Goal: Task Accomplishment & Management: Manage account settings

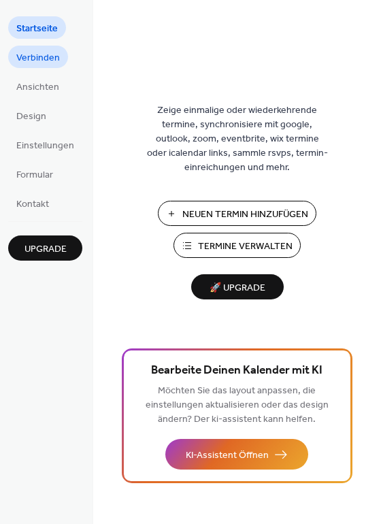
click at [31, 53] on span "Verbinden" at bounding box center [38, 58] width 44 height 14
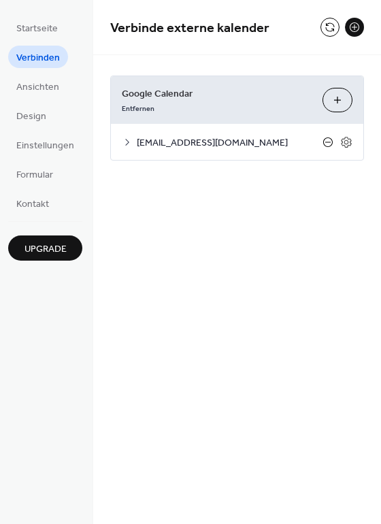
click at [328, 143] on icon at bounding box center [328, 142] width 11 height 11
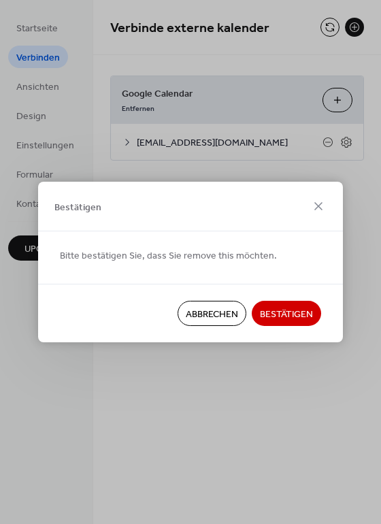
click at [288, 314] on span "Bestätigen" at bounding box center [286, 315] width 53 height 14
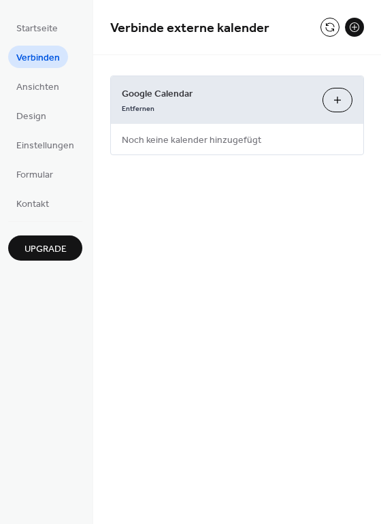
click at [338, 102] on button "Kalender Auswählen" at bounding box center [338, 100] width 30 height 25
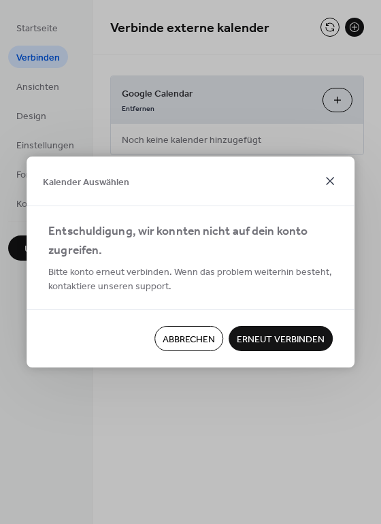
click at [336, 184] on icon at bounding box center [330, 181] width 16 height 16
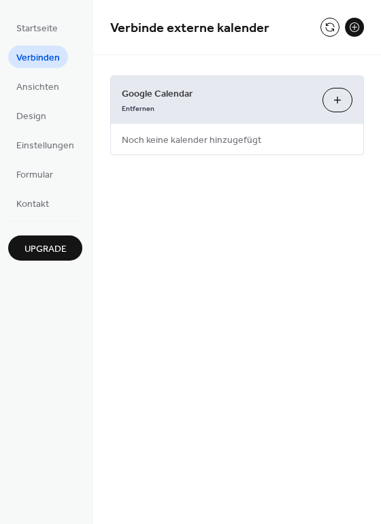
click at [351, 24] on button at bounding box center [354, 27] width 19 height 19
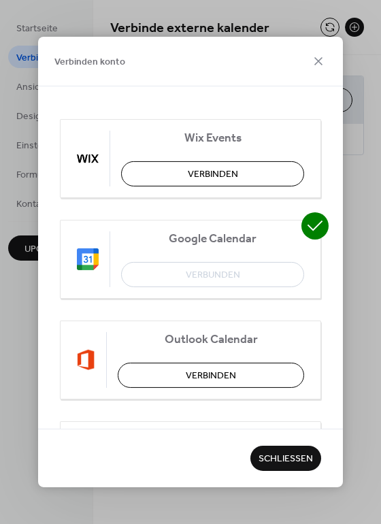
click at [177, 274] on div "Google Calendar Verbunden" at bounding box center [191, 259] width 262 height 79
click at [296, 459] on span "Schließen" at bounding box center [286, 460] width 54 height 14
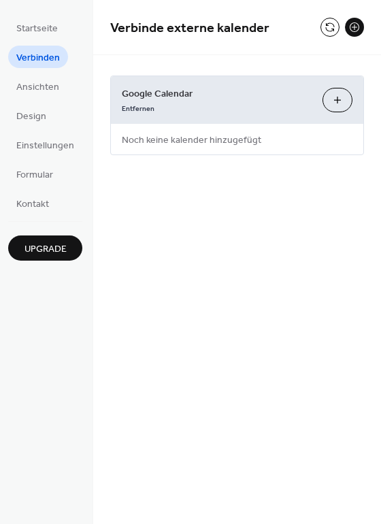
click at [343, 96] on button "Kalender Auswählen" at bounding box center [338, 100] width 30 height 25
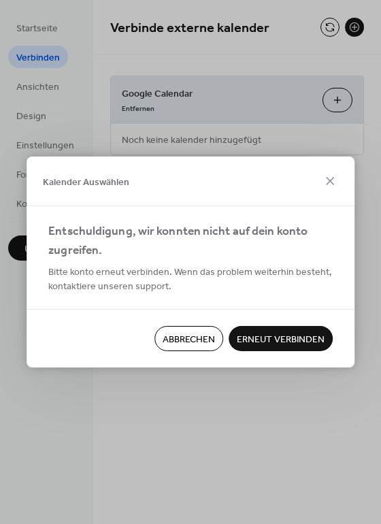
click at [268, 333] on span "Erneut verbinden" at bounding box center [281, 340] width 88 height 14
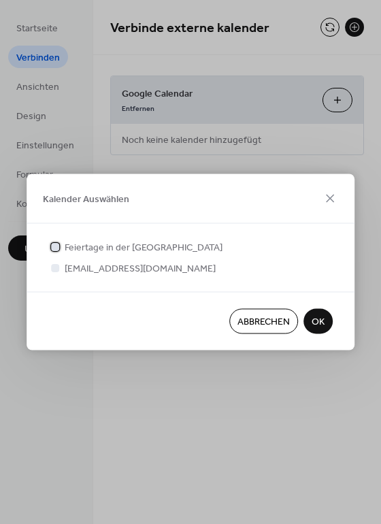
click at [57, 247] on div at bounding box center [55, 246] width 8 height 8
click at [54, 267] on div at bounding box center [55, 268] width 8 height 8
click at [51, 244] on div at bounding box center [55, 246] width 8 height 8
click at [319, 323] on span "OK" at bounding box center [318, 322] width 13 height 14
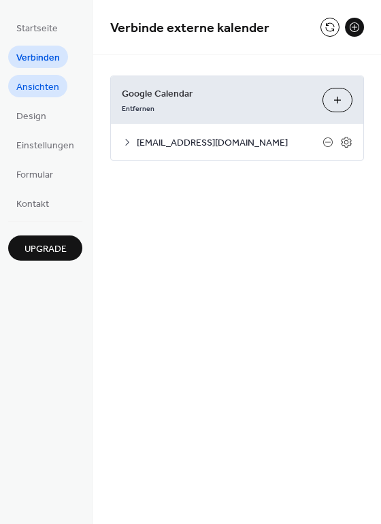
click at [42, 89] on span "Ansichten" at bounding box center [37, 87] width 43 height 14
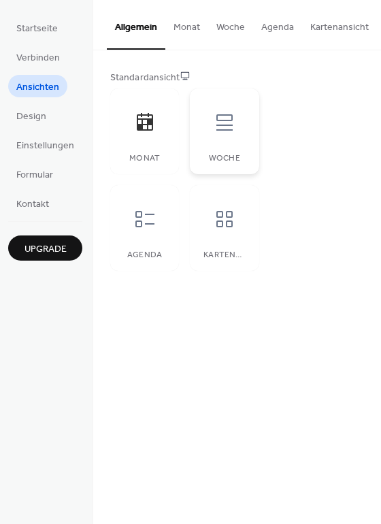
click at [220, 118] on icon at bounding box center [225, 123] width 22 height 22
click at [142, 119] on icon at bounding box center [145, 122] width 16 height 18
click at [183, 28] on button "Monat" at bounding box center [186, 24] width 43 height 48
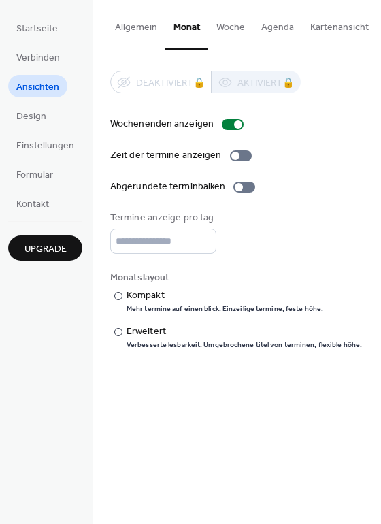
click at [239, 37] on button "Woche" at bounding box center [230, 24] width 45 height 48
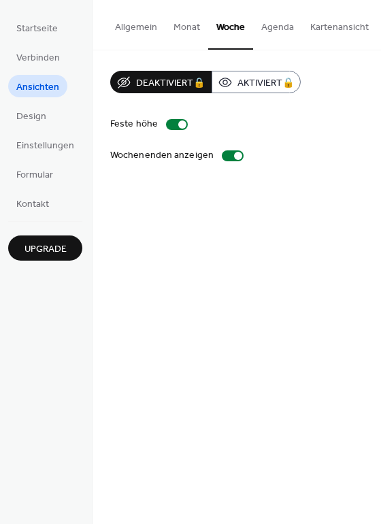
click at [177, 27] on button "Monat" at bounding box center [186, 24] width 43 height 48
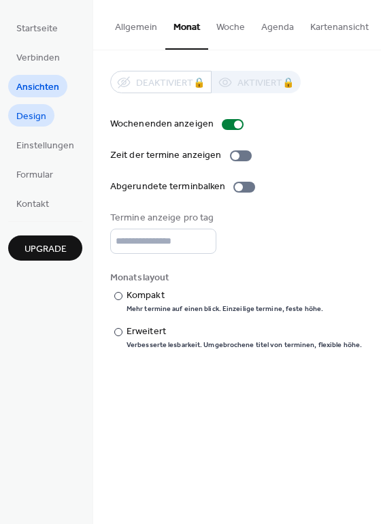
click at [27, 118] on span "Design" at bounding box center [31, 117] width 30 height 14
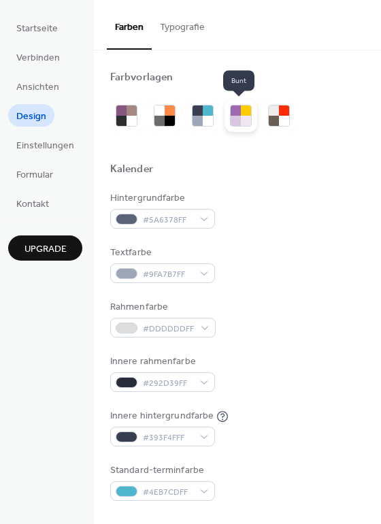
click at [241, 120] on div at bounding box center [246, 121] width 10 height 10
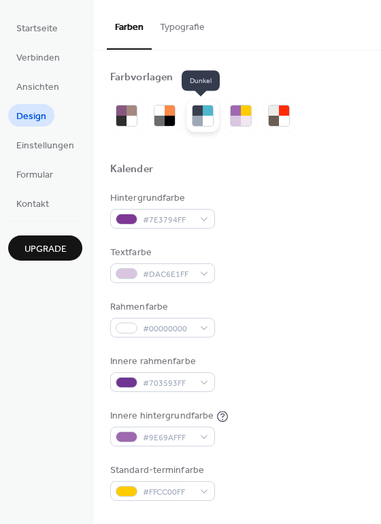
click at [199, 114] on div at bounding box center [198, 111] width 10 height 10
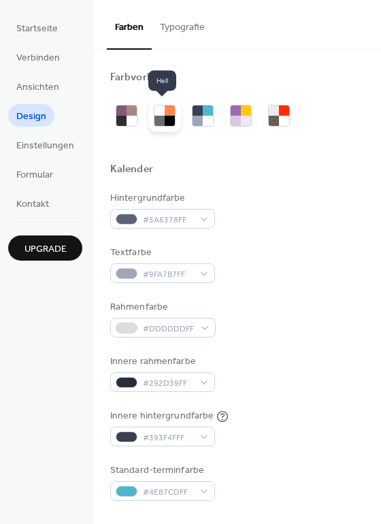
click at [157, 113] on div at bounding box center [160, 111] width 10 height 10
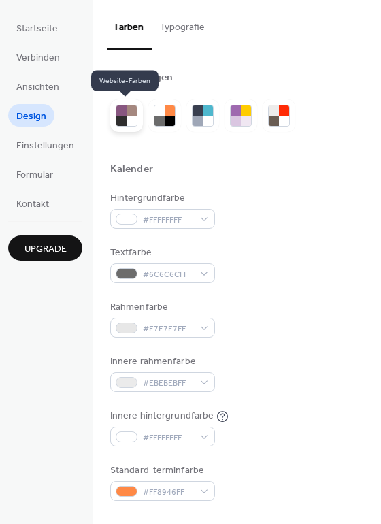
click at [112, 114] on div at bounding box center [126, 115] width 33 height 33
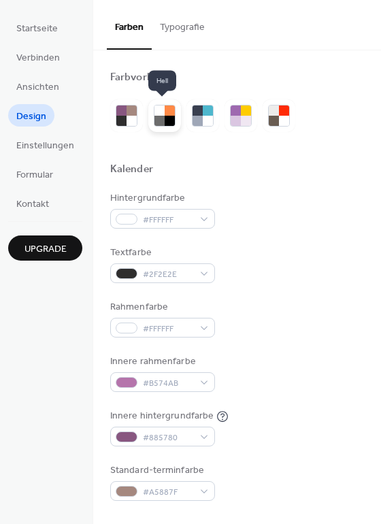
click at [157, 103] on div at bounding box center [164, 115] width 33 height 33
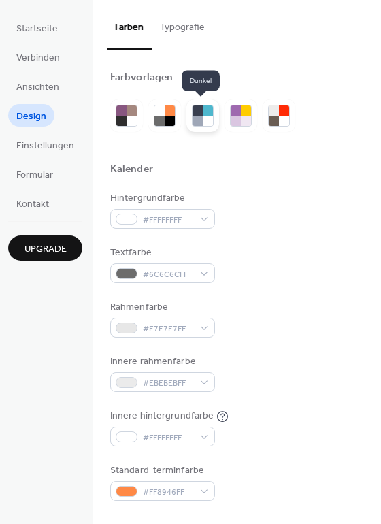
click at [199, 113] on div at bounding box center [198, 111] width 10 height 10
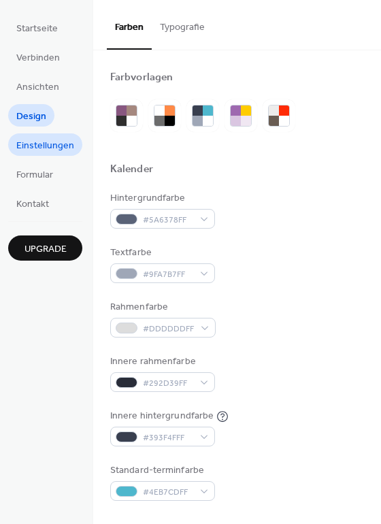
click at [34, 140] on span "Einstellungen" at bounding box center [45, 146] width 58 height 14
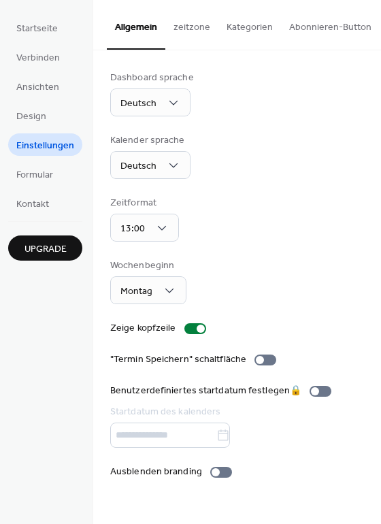
click at [189, 24] on button "zeitzone" at bounding box center [191, 24] width 53 height 48
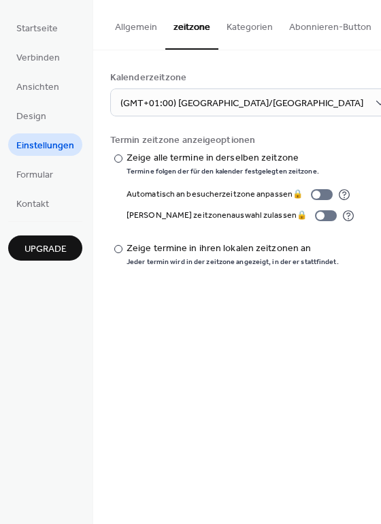
click at [244, 31] on button "Kategorien" at bounding box center [250, 24] width 63 height 48
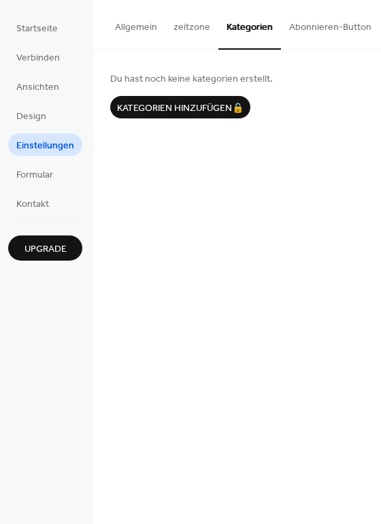
click at [322, 25] on button "Abonnieren-Button" at bounding box center [330, 24] width 99 height 48
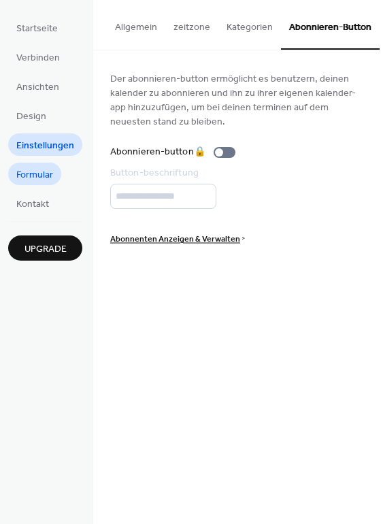
click at [39, 163] on link "Formular" at bounding box center [34, 174] width 53 height 22
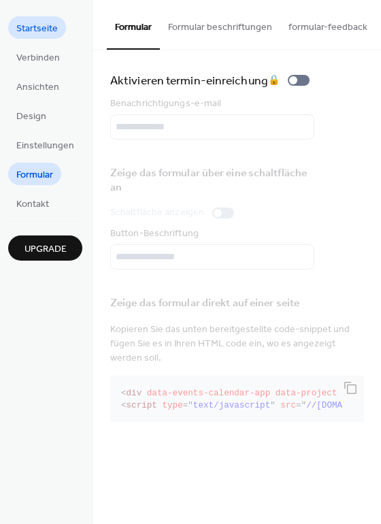
click at [37, 31] on span "Startseite" at bounding box center [37, 29] width 42 height 14
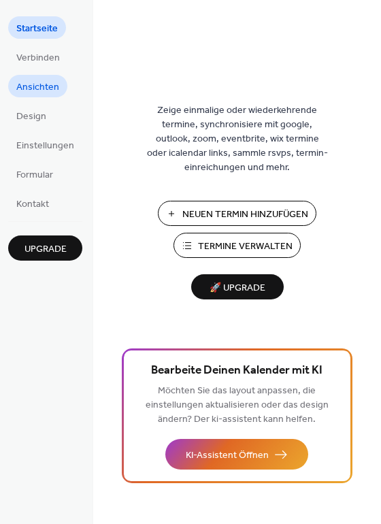
click at [28, 89] on span "Ansichten" at bounding box center [37, 87] width 43 height 14
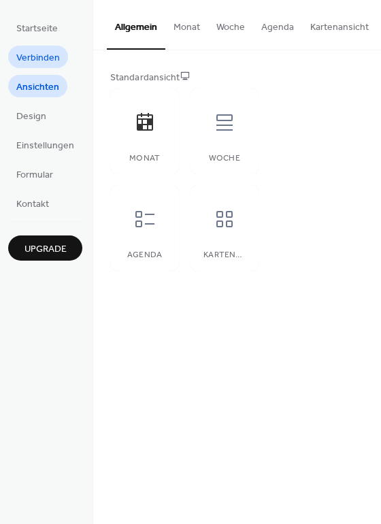
click at [30, 55] on span "Verbinden" at bounding box center [38, 58] width 44 height 14
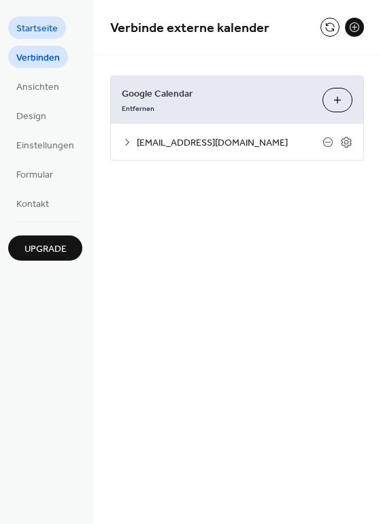
click at [46, 29] on span "Startseite" at bounding box center [37, 29] width 42 height 14
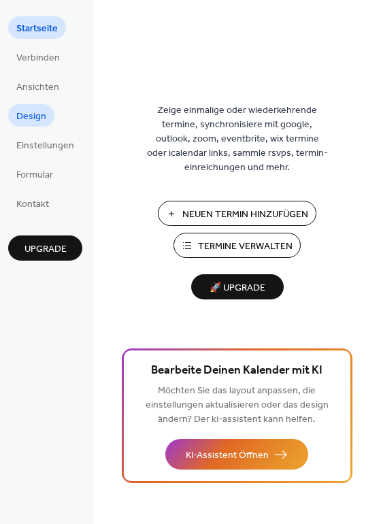
click at [27, 115] on span "Design" at bounding box center [31, 117] width 30 height 14
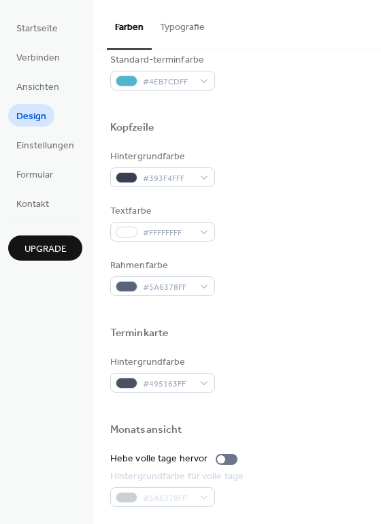
scroll to position [379, 0]
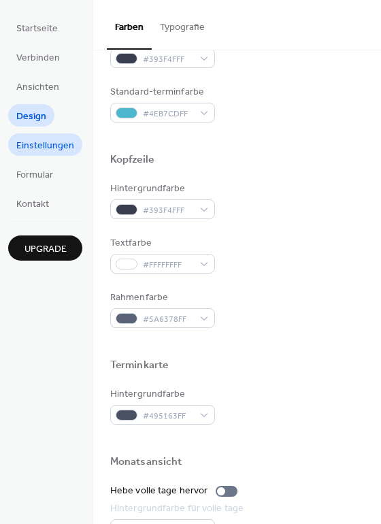
click at [46, 142] on span "Einstellungen" at bounding box center [45, 146] width 58 height 14
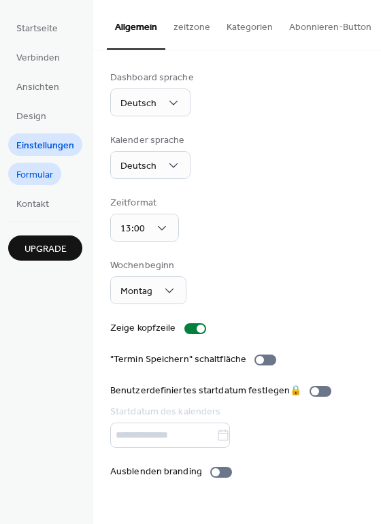
click at [31, 168] on span "Formular" at bounding box center [34, 175] width 37 height 14
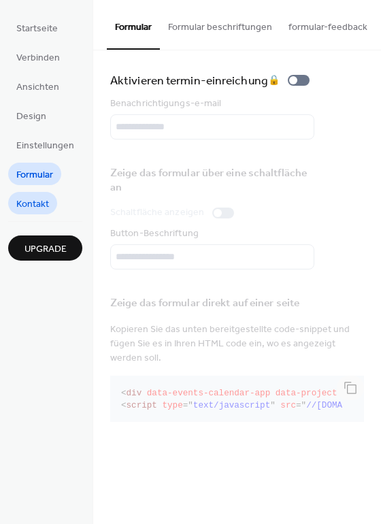
click at [49, 199] on span "Kontakt" at bounding box center [32, 204] width 33 height 14
